Goal: Transaction & Acquisition: Obtain resource

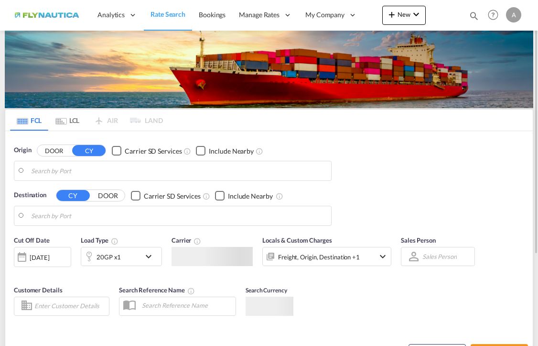
type input "[GEOGRAPHIC_DATA], BEANR"
type input "[GEOGRAPHIC_DATA], [GEOGRAPHIC_DATA], [GEOGRAPHIC_DATA]"
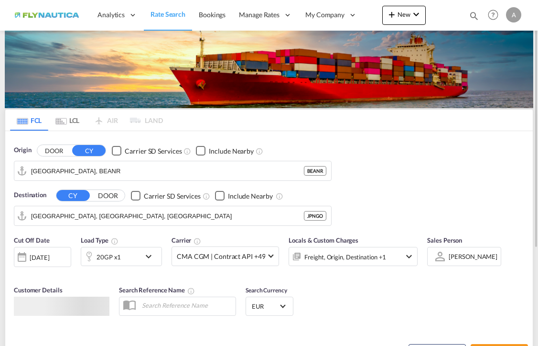
click at [79, 119] on md-tab-item "LCL" at bounding box center [67, 119] width 38 height 21
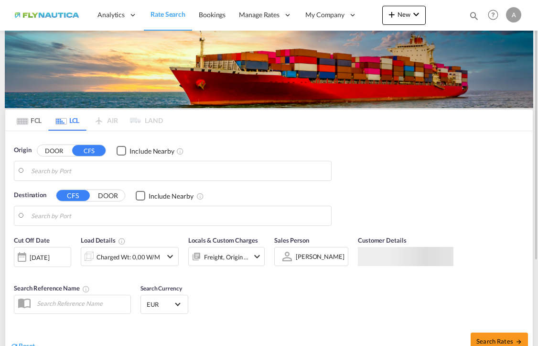
type input "[GEOGRAPHIC_DATA], [GEOGRAPHIC_DATA]"
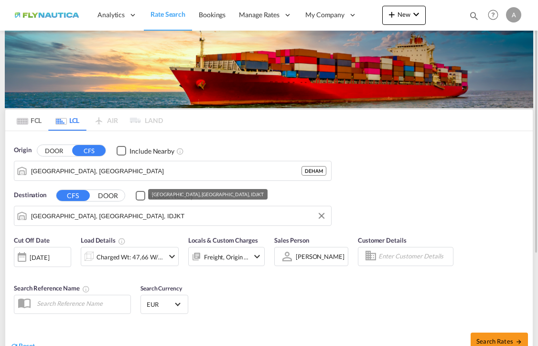
click at [103, 212] on input "[GEOGRAPHIC_DATA], [GEOGRAPHIC_DATA], IDJKT" at bounding box center [178, 215] width 295 height 14
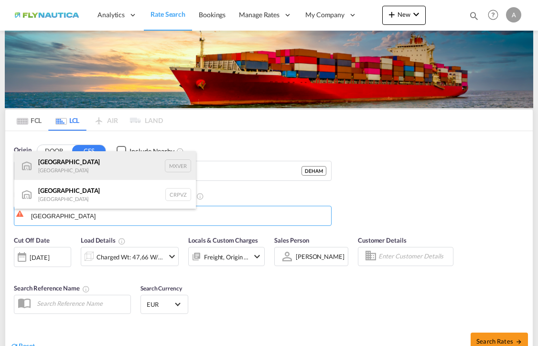
click at [92, 162] on div "[GEOGRAPHIC_DATA] [GEOGRAPHIC_DATA] MXVER" at bounding box center [105, 165] width 182 height 29
type input "[GEOGRAPHIC_DATA], MXVER"
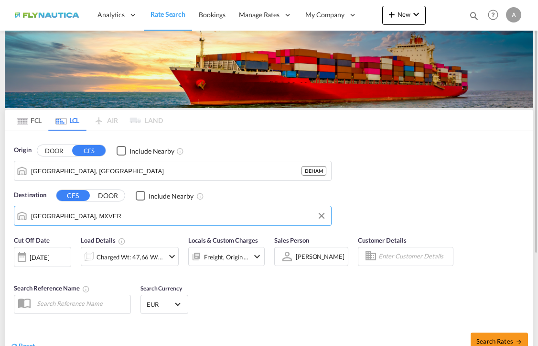
scroll to position [96, 0]
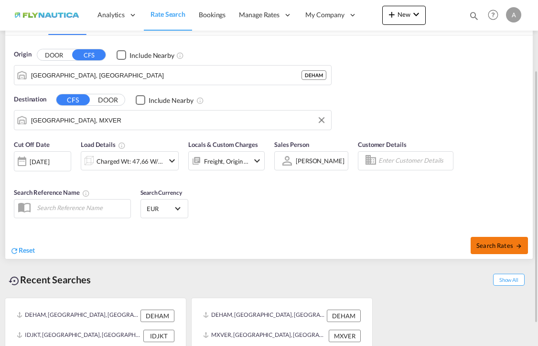
click at [513, 246] on span "Search Rates" at bounding box center [499, 245] width 46 height 8
type input "DEHAM to MXVER / [DATE]"
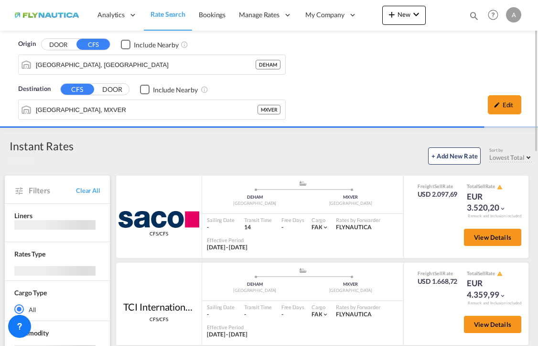
click at [512, 104] on div "Edit" at bounding box center [504, 104] width 33 height 19
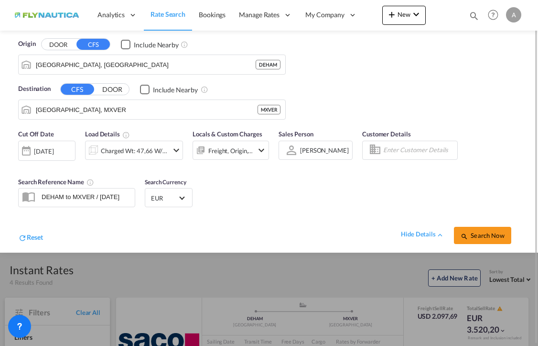
click at [171, 150] on md-icon "icon-chevron-down" at bounding box center [176, 149] width 11 height 11
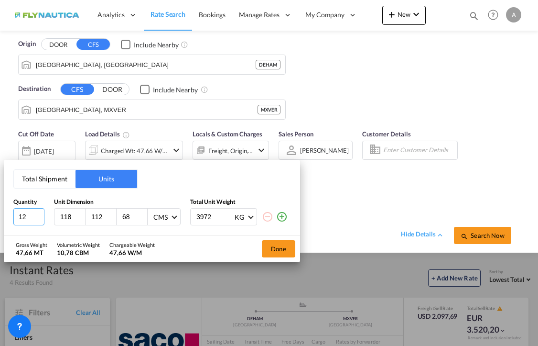
click at [26, 214] on input "12" at bounding box center [28, 216] width 31 height 17
drag, startPoint x: 26, startPoint y: 214, endPoint x: -6, endPoint y: 208, distance: 32.4
click at [0, 208] on html "Analytics Dashboard Rate Search Bookings Manage Rates My Rate Files Sell Rates" at bounding box center [269, 173] width 538 height 346
click at [277, 246] on button "Done" at bounding box center [278, 248] width 33 height 17
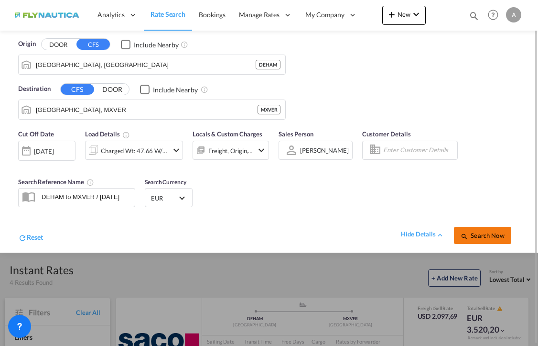
click at [488, 235] on span "Search Now" at bounding box center [482, 235] width 43 height 8
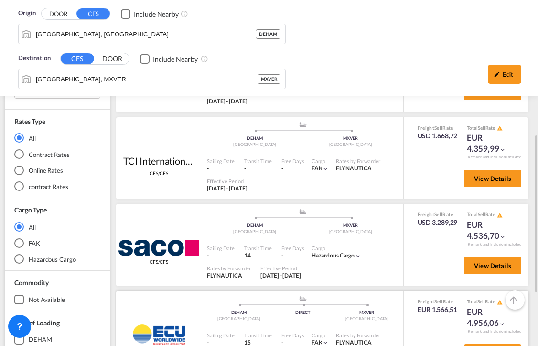
scroll to position [189, 0]
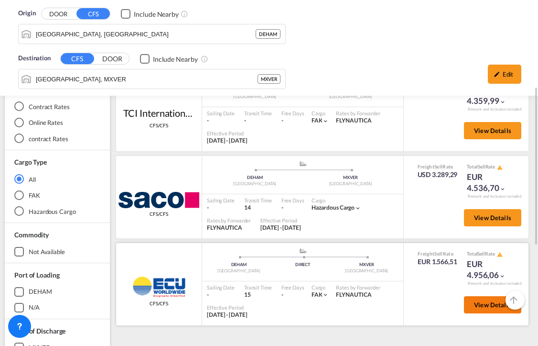
click at [481, 300] on button "View Details" at bounding box center [492, 304] width 57 height 17
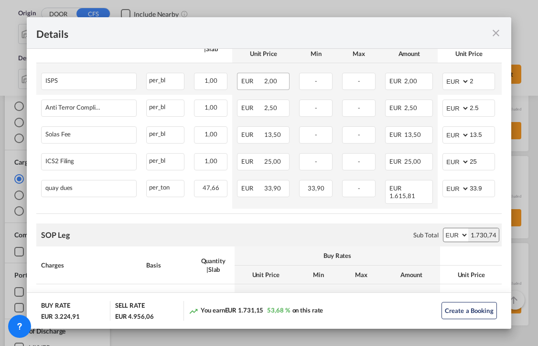
scroll to position [382, 0]
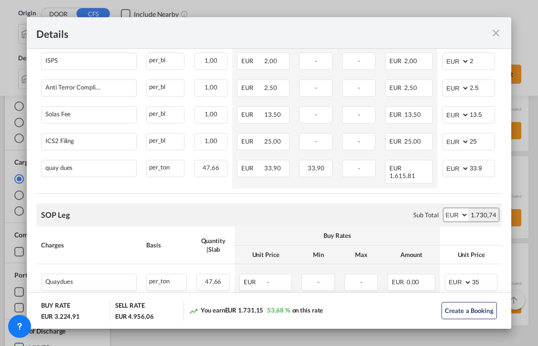
click at [460, 208] on select "AED AFN ALL AMD ANG AOA ARS AUD AWG AZN BAM BBD BDT BGN BHD BIF BMD BND BOB BRL…" at bounding box center [455, 214] width 25 height 13
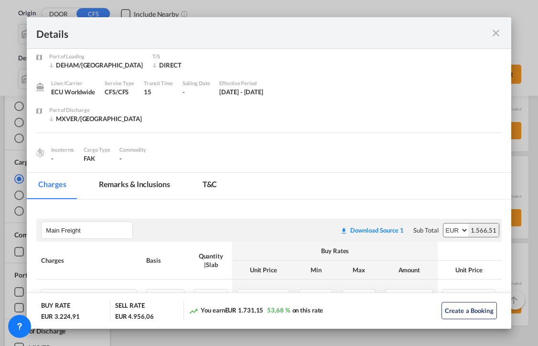
scroll to position [0, 0]
